Goal: Find specific page/section: Find specific page/section

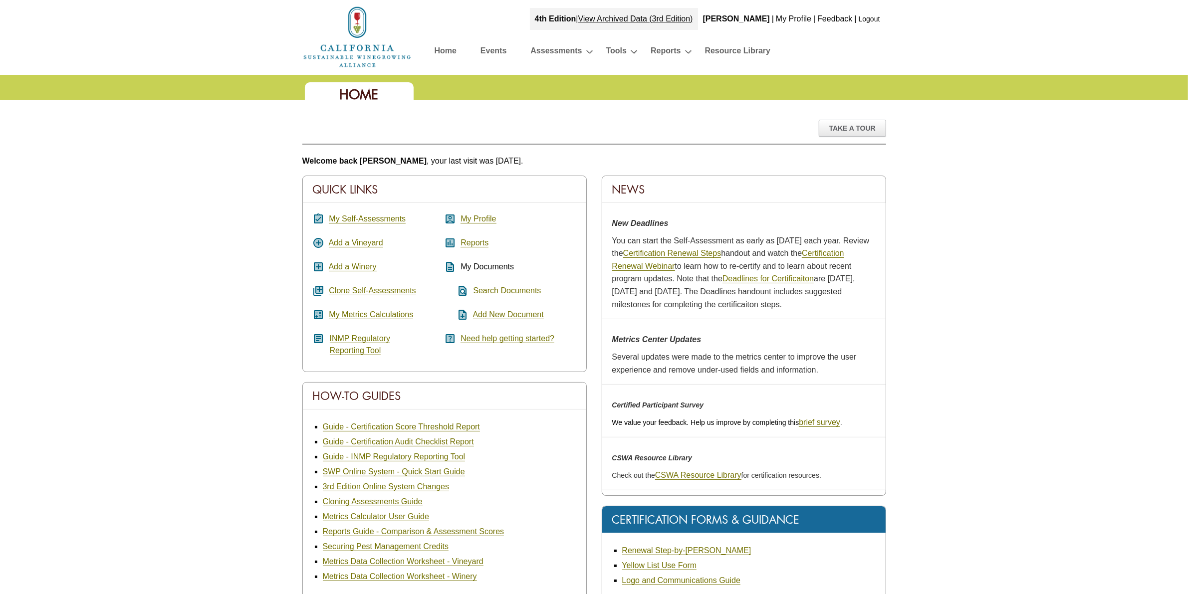
click at [508, 293] on link "Search Documents" at bounding box center [507, 290] width 68 height 9
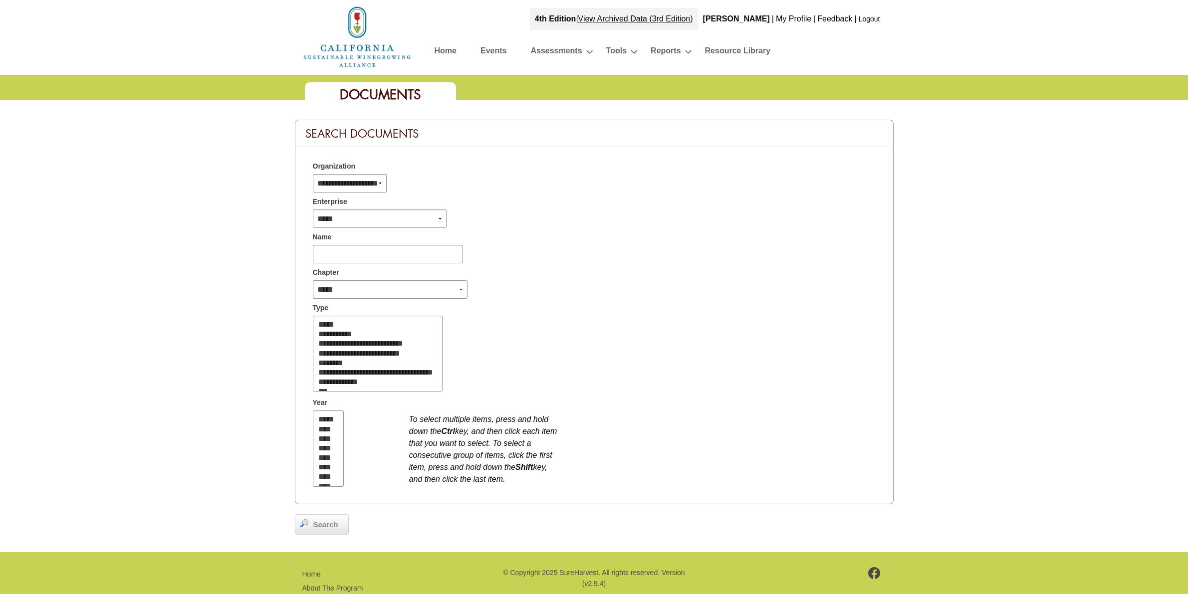
select select
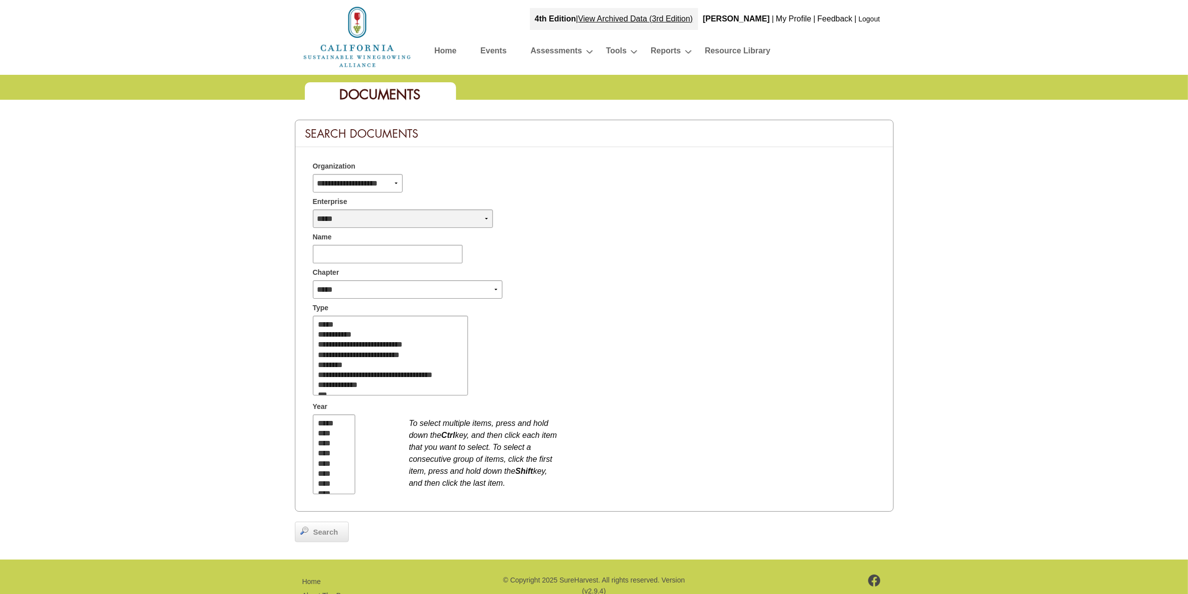
click at [464, 215] on select "**********" at bounding box center [403, 219] width 180 height 18
click at [649, 413] on div "To select multiple items, press and hold down the Ctrl key, and then click each…" at bounding box center [642, 455] width 481 height 84
